Goal: Use online tool/utility: Utilize a website feature to perform a specific function

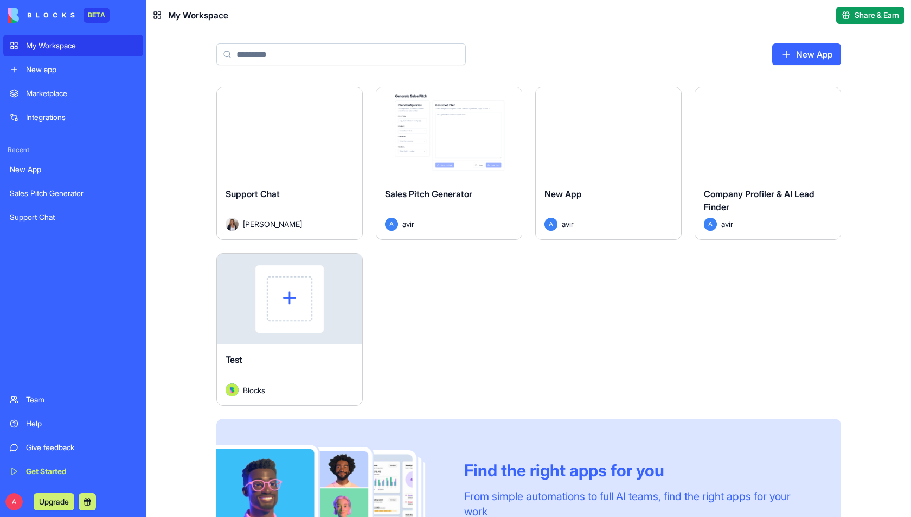
click at [755, 159] on div "Launch" at bounding box center [768, 132] width 145 height 91
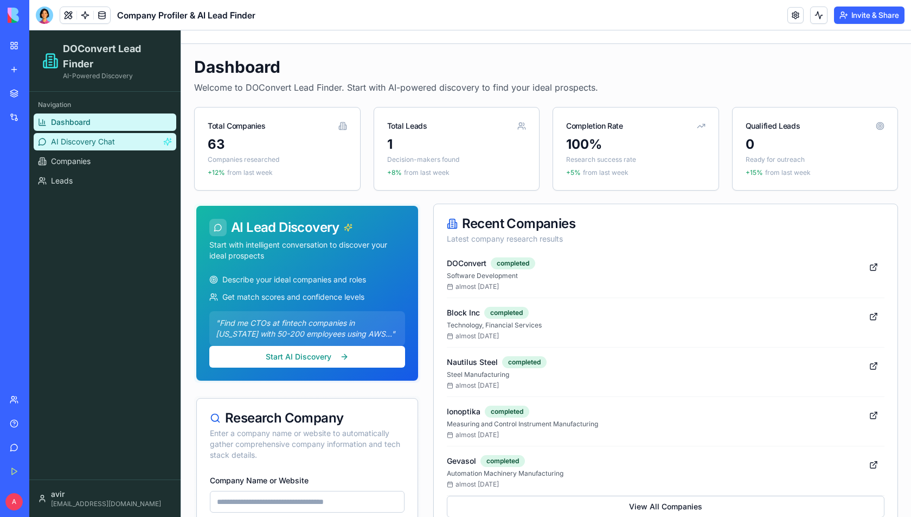
click at [100, 140] on span "AI Discovery Chat" at bounding box center [83, 141] width 64 height 11
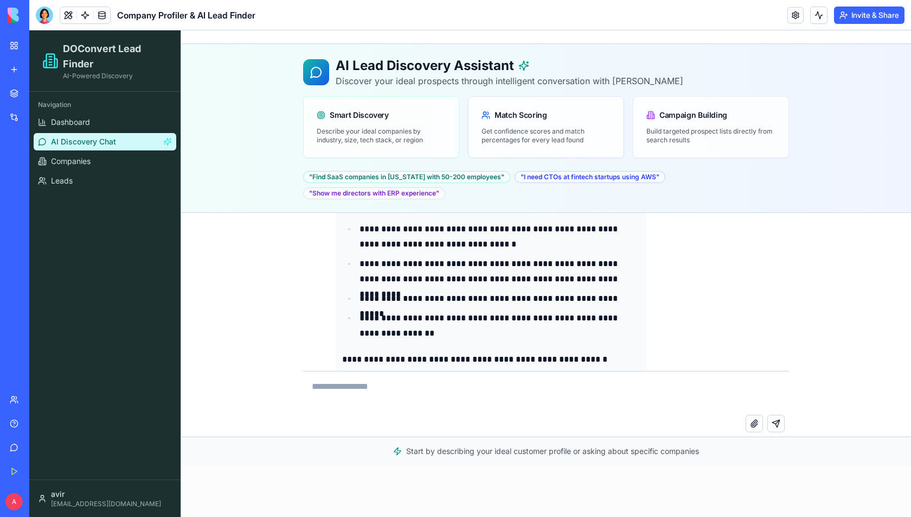
scroll to position [1418, 0]
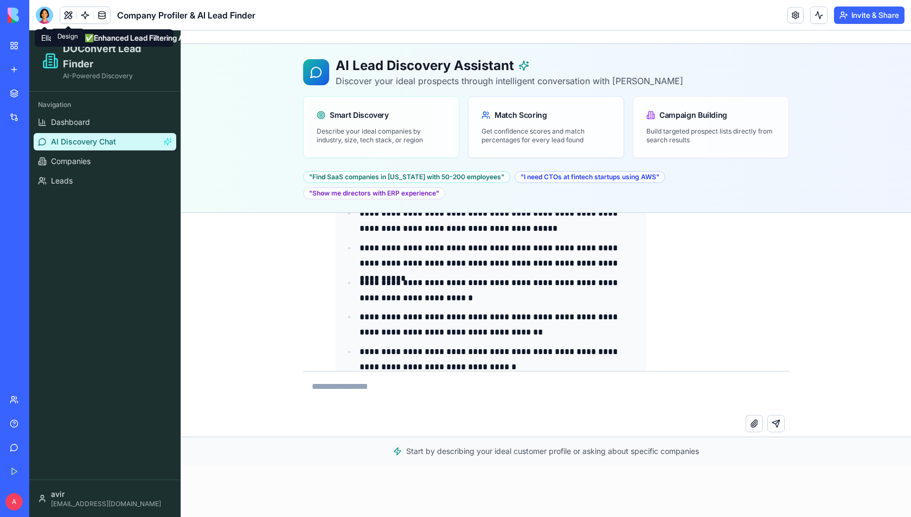
click at [85, 12] on link at bounding box center [85, 15] width 16 height 16
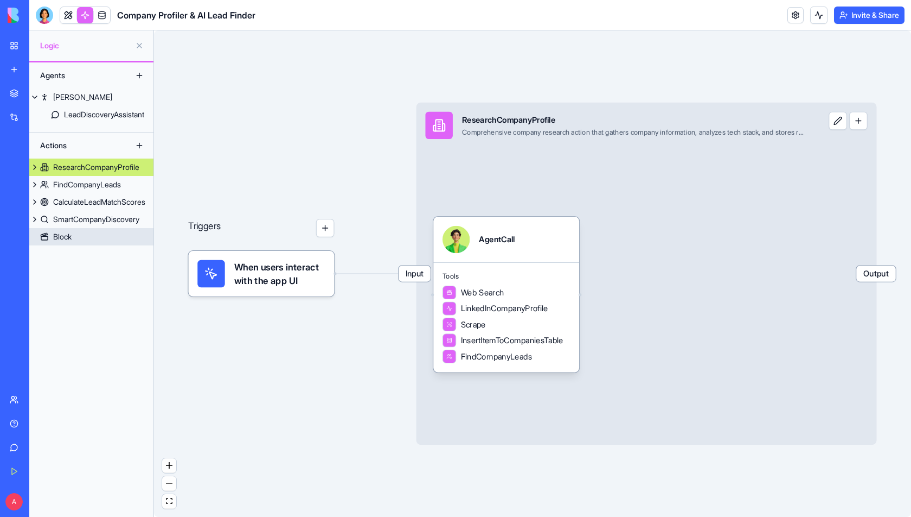
click at [83, 234] on link "Block" at bounding box center [91, 236] width 124 height 17
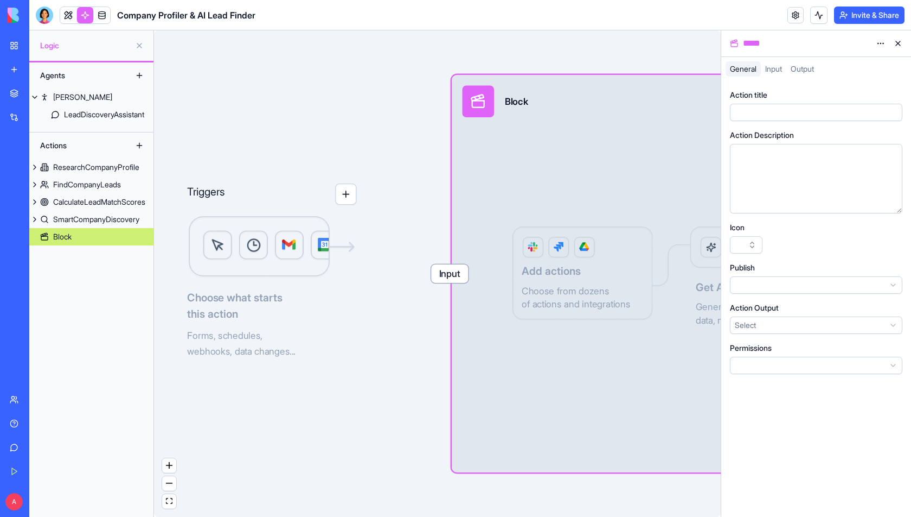
click at [897, 43] on button at bounding box center [898, 43] width 17 height 17
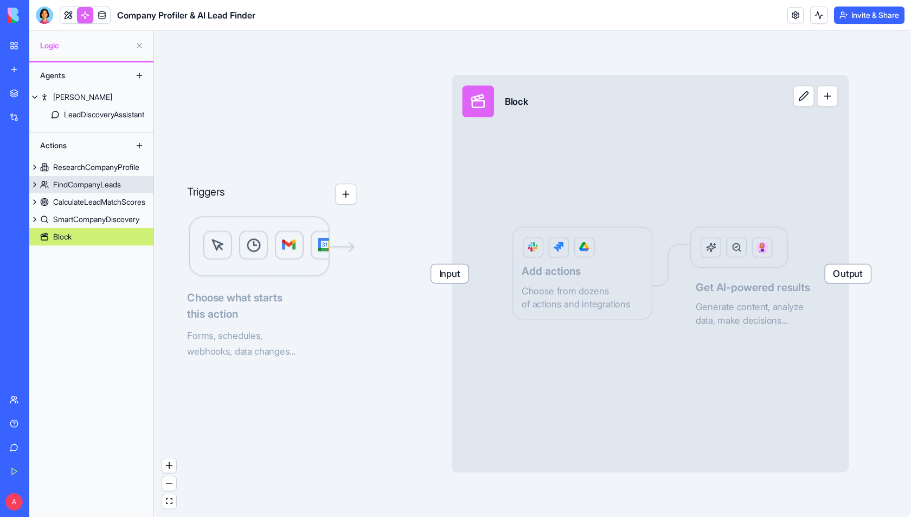
click at [78, 170] on div "ResearchCompanyProfile" at bounding box center [96, 167] width 86 height 11
